Goal: Check status: Check status

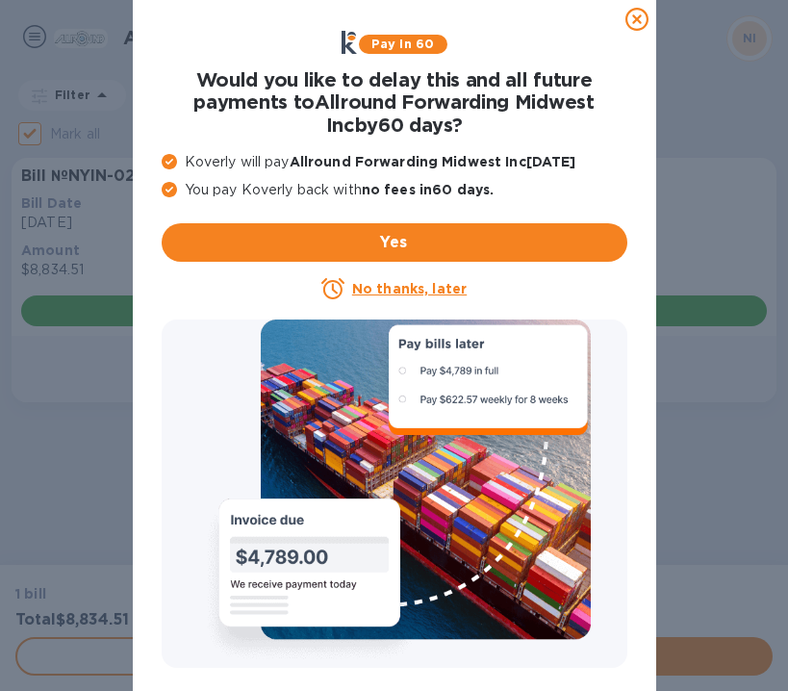
click at [401, 290] on u "No thanks, later" at bounding box center [409, 288] width 115 height 15
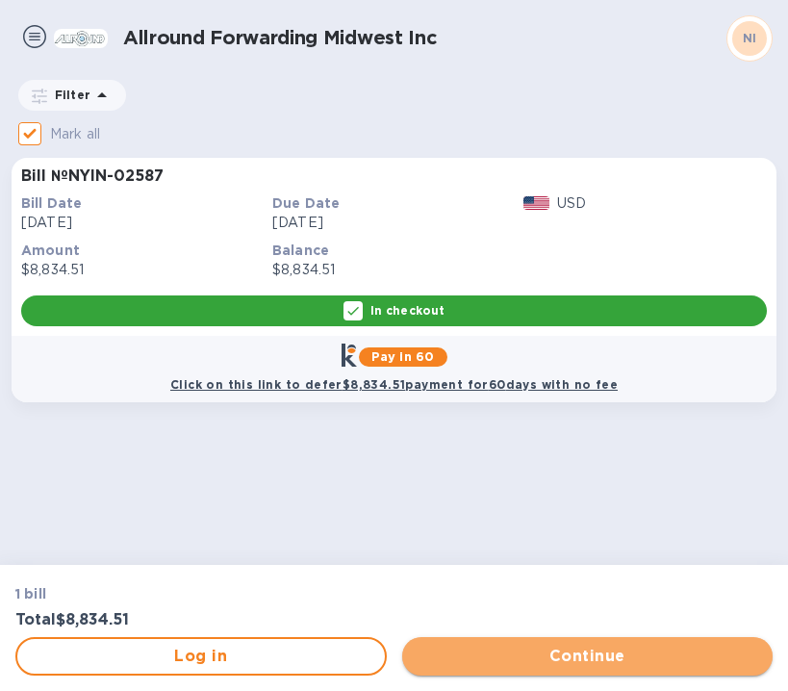
click at [467, 661] on span "Continue" at bounding box center [588, 656] width 341 height 23
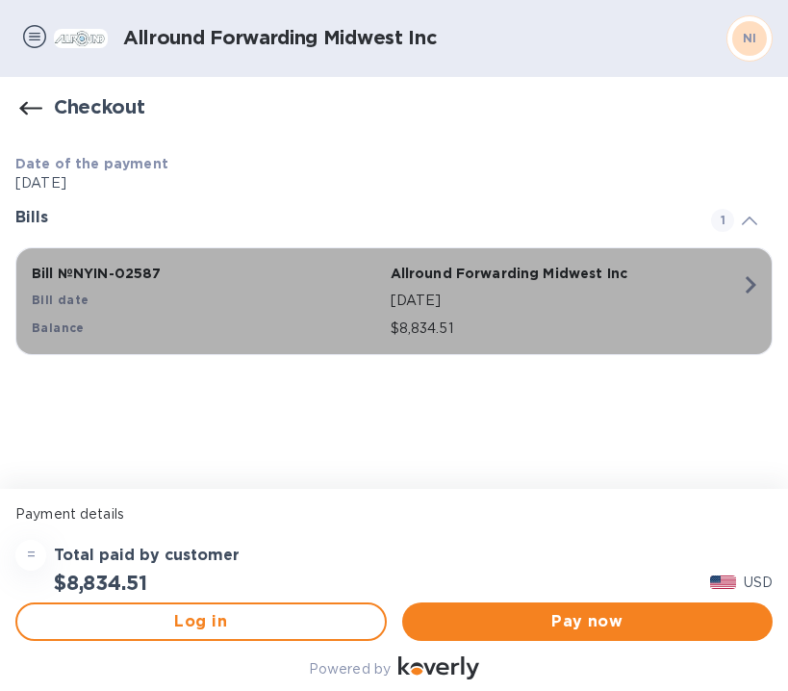
click at [444, 326] on p "$8,834.51" at bounding box center [566, 329] width 351 height 20
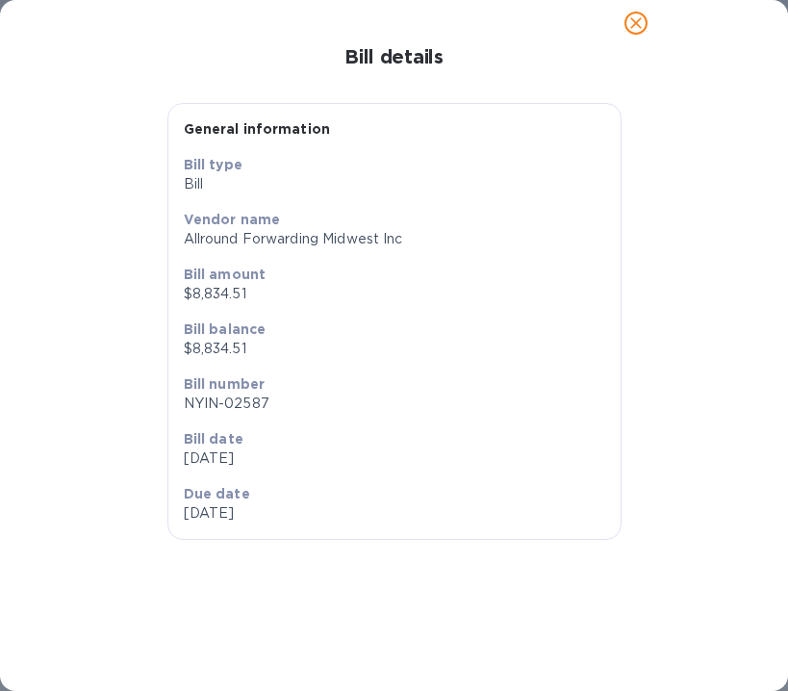
click at [666, 111] on div "General information Bill type Bill Vendor name Allround Forwarding Midwest Inc …" at bounding box center [393, 356] width 757 height 577
click at [632, 32] on icon "close" at bounding box center [635, 22] width 19 height 19
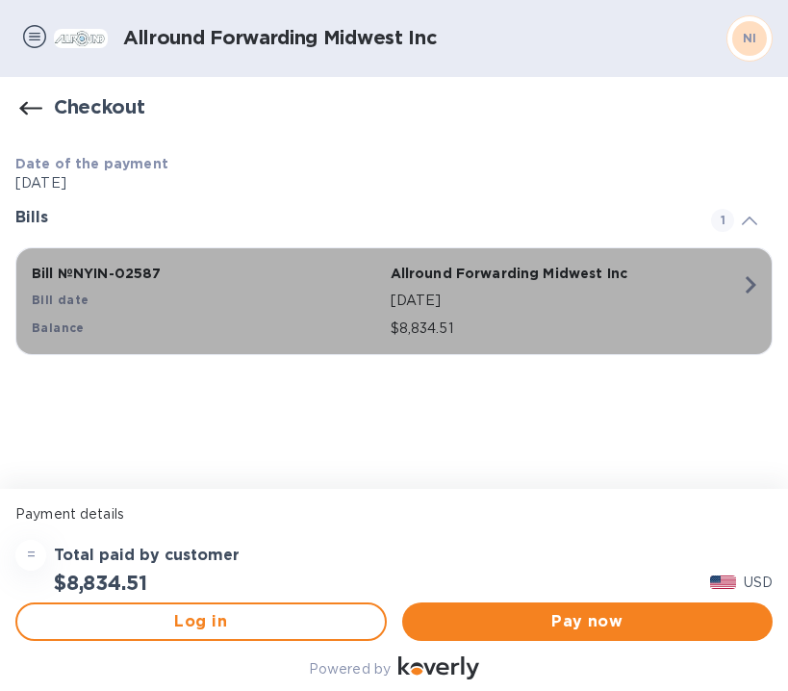
click at [733, 282] on icon "button" at bounding box center [750, 285] width 35 height 35
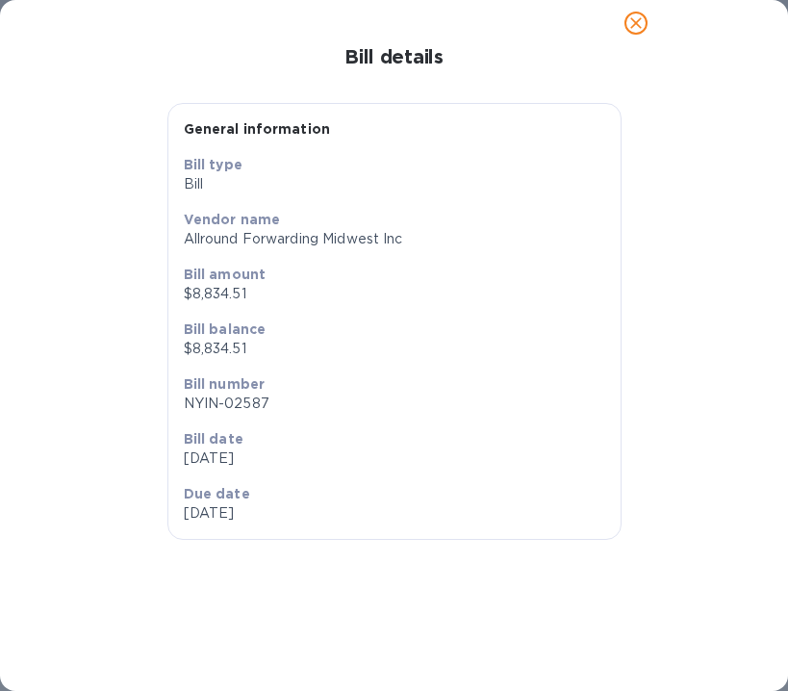
click at [632, 25] on icon "close" at bounding box center [636, 23] width 12 height 12
